Goal: Transaction & Acquisition: Purchase product/service

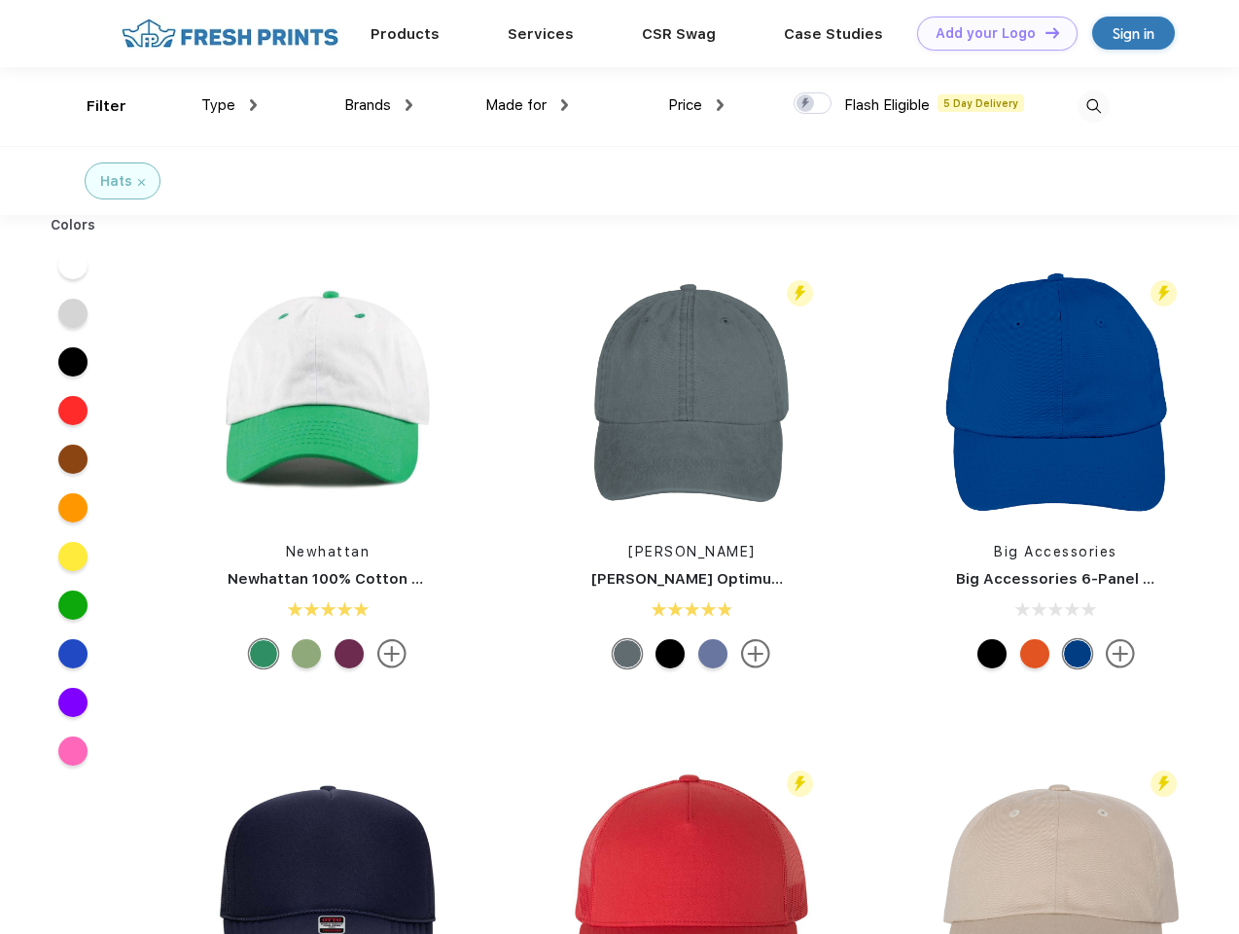
scroll to position [1, 0]
click at [990, 33] on link "Add your Logo Design Tool" at bounding box center [997, 34] width 160 height 34
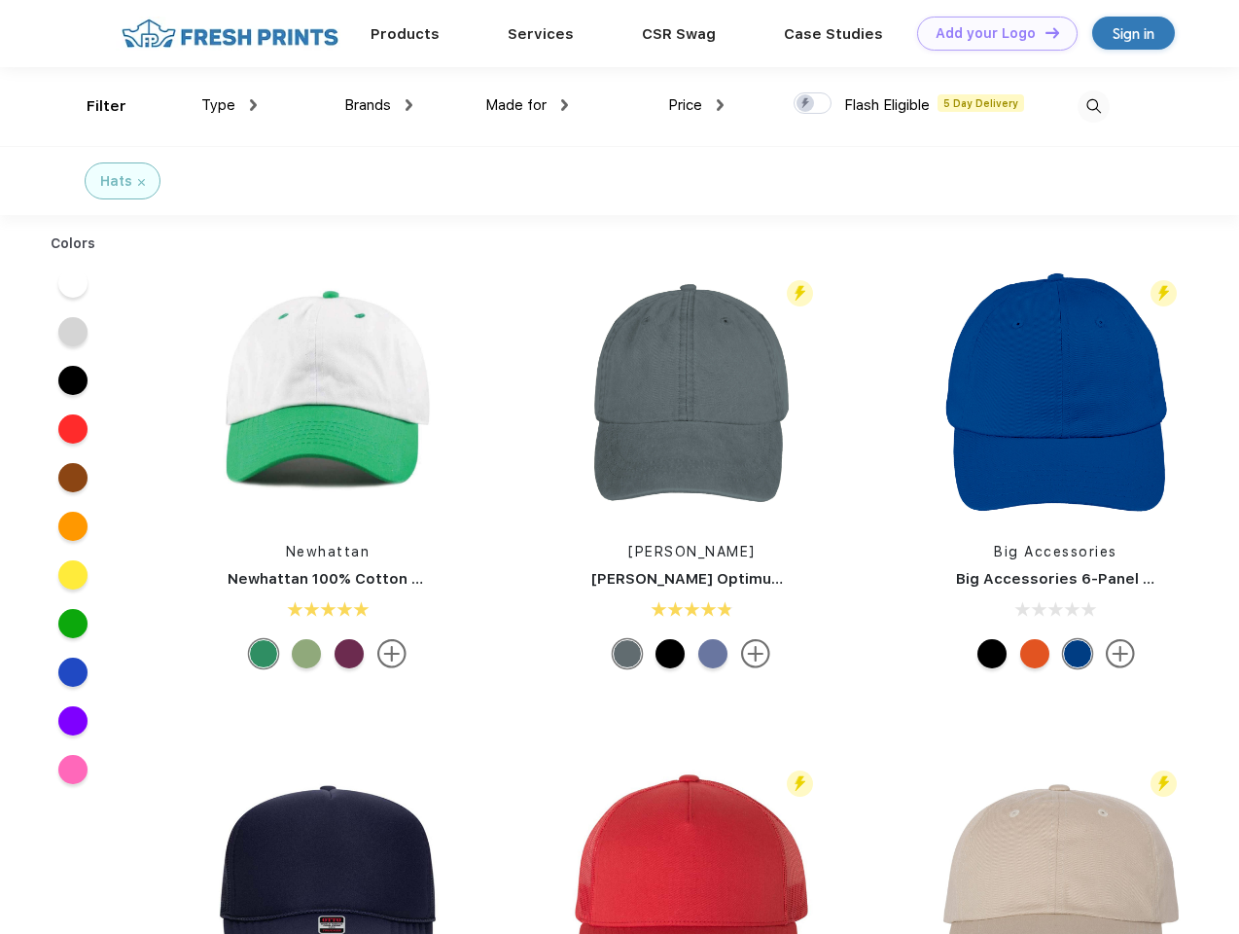
click at [0, 0] on div "Design Tool" at bounding box center [0, 0] width 0 height 0
click at [1044, 32] on link "Add your Logo Design Tool" at bounding box center [997, 34] width 160 height 34
click at [93, 106] on div "Filter" at bounding box center [107, 106] width 40 height 22
click at [230, 105] on span "Type" at bounding box center [218, 105] width 34 height 18
click at [378, 105] on span "Brands" at bounding box center [367, 105] width 47 height 18
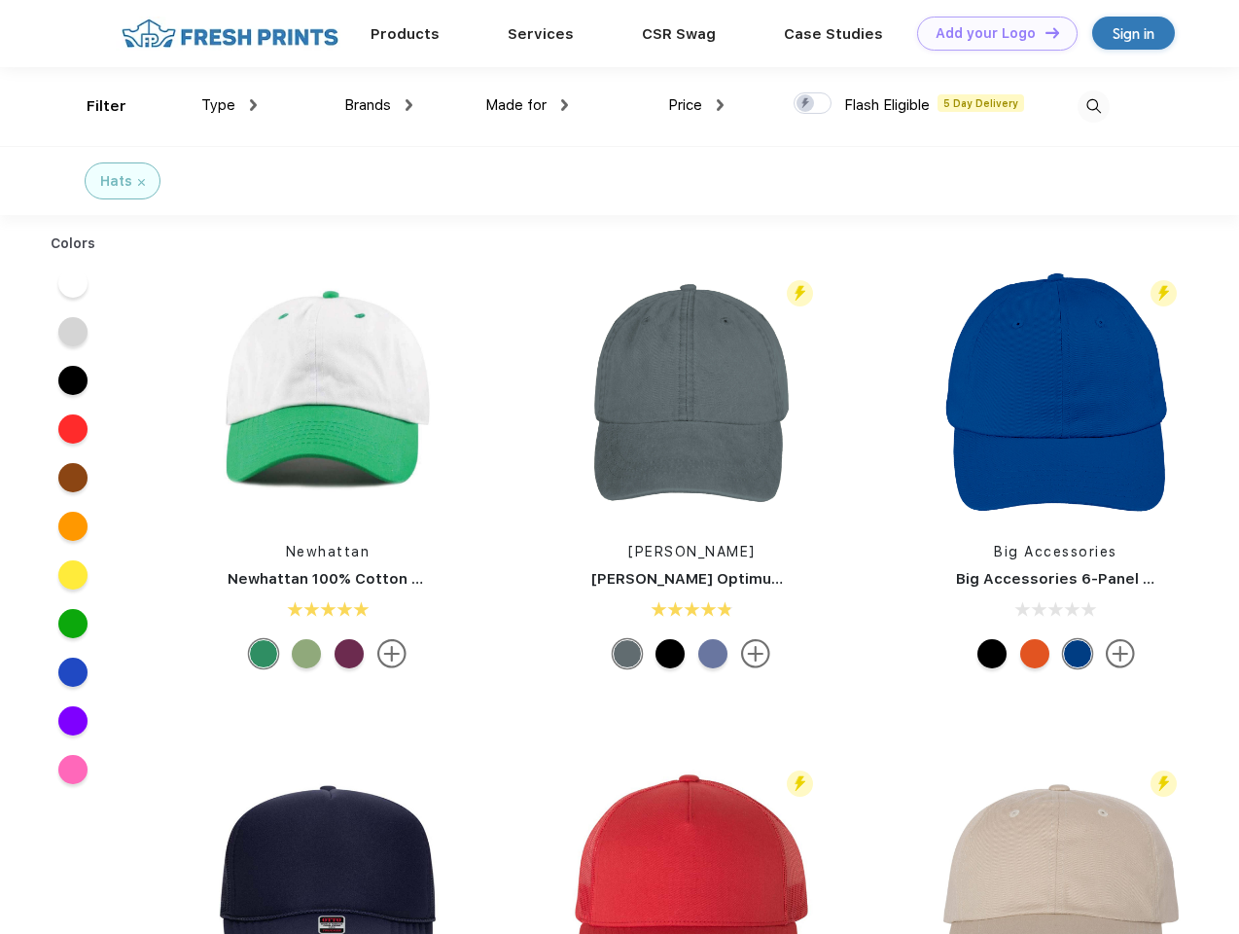
click at [527, 105] on span "Made for" at bounding box center [515, 105] width 61 height 18
click at [696, 105] on span "Price" at bounding box center [685, 105] width 34 height 18
click at [813, 104] on div at bounding box center [813, 102] width 38 height 21
click at [806, 104] on input "checkbox" at bounding box center [800, 97] width 13 height 13
click at [1093, 106] on img at bounding box center [1094, 106] width 32 height 32
